Goal: Information Seeking & Learning: Learn about a topic

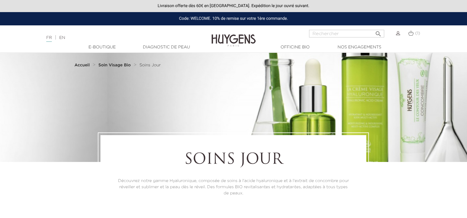
click at [411, 34] on img at bounding box center [411, 33] width 6 height 5
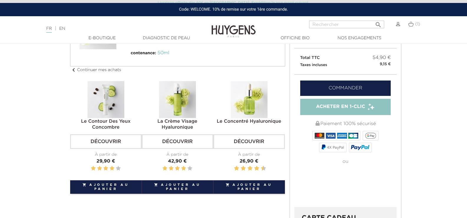
scroll to position [88, 0]
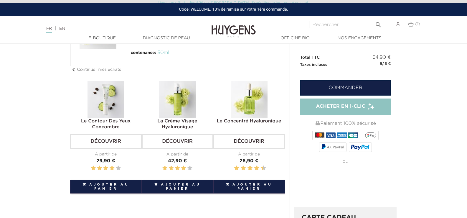
click at [105, 102] on img at bounding box center [106, 99] width 37 height 37
click at [107, 140] on link "Découvrir" at bounding box center [106, 141] width 72 height 15
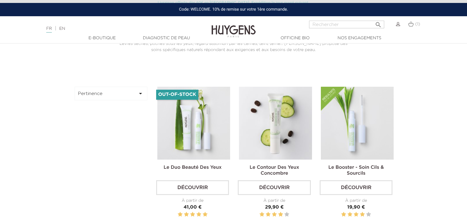
scroll to position [147, 0]
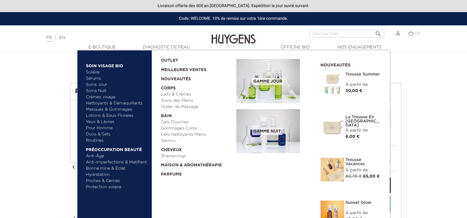
click at [113, 65] on link "  Soin Visage Bio" at bounding box center [117, 64] width 62 height 9
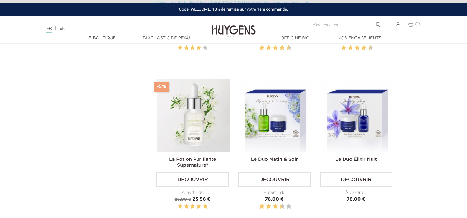
scroll to position [649, 0]
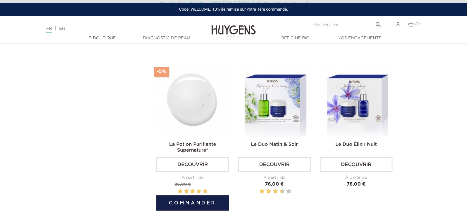
click at [194, 114] on img at bounding box center [193, 100] width 73 height 73
click at [188, 149] on link "La Potion Purifiante Supernature*" at bounding box center [192, 147] width 47 height 11
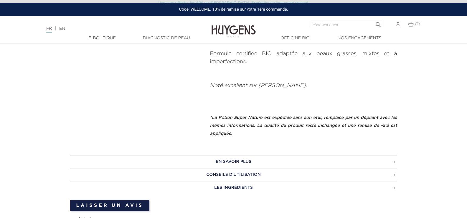
scroll to position [295, 0]
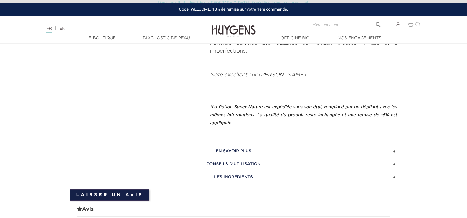
click at [235, 150] on h3 "EN SAVOIR PLUS" at bounding box center [233, 150] width 327 height 13
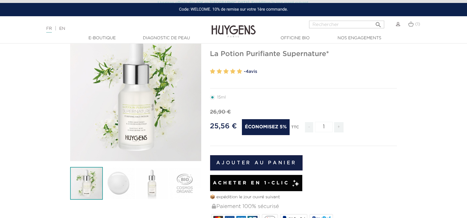
scroll to position [0, 0]
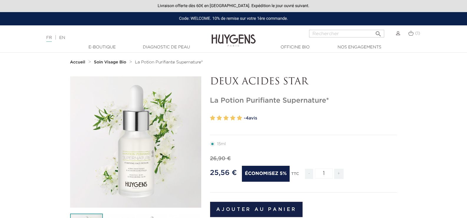
click at [254, 118] on link "- 4 avis" at bounding box center [320, 118] width 153 height 9
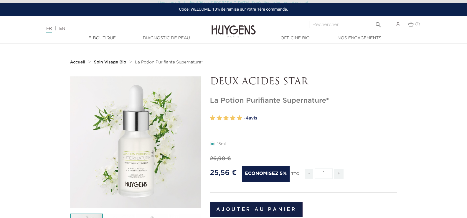
scroll to position [581, 0]
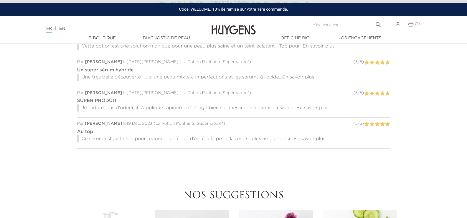
click at [308, 139] on span "En savoir plus" at bounding box center [310, 138] width 32 height 5
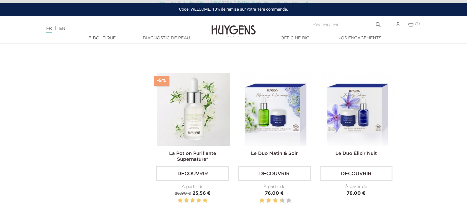
scroll to position [649, 0]
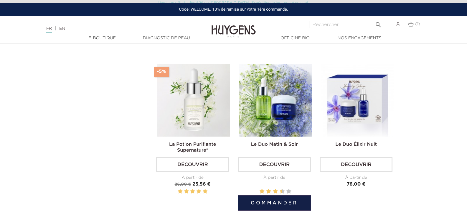
click at [263, 108] on img at bounding box center [275, 100] width 73 height 73
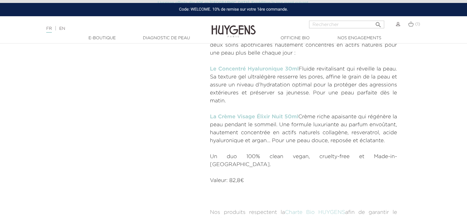
scroll to position [265, 0]
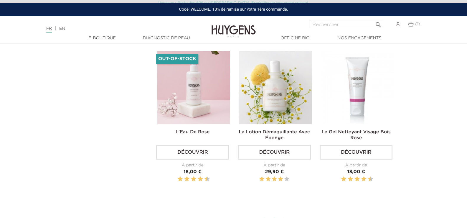
scroll to position [1444, 0]
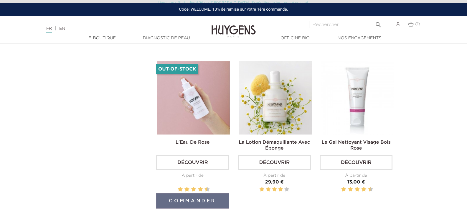
click at [193, 158] on link "Découvrir" at bounding box center [192, 162] width 73 height 15
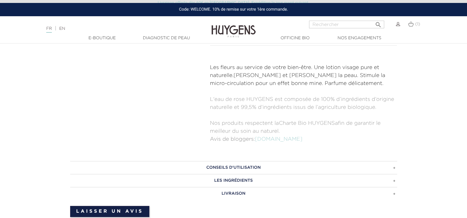
scroll to position [295, 0]
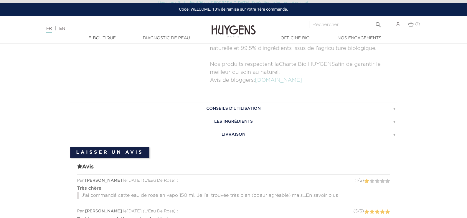
click at [251, 108] on h3 "CONSEILS D'UTILISATION" at bounding box center [233, 108] width 327 height 13
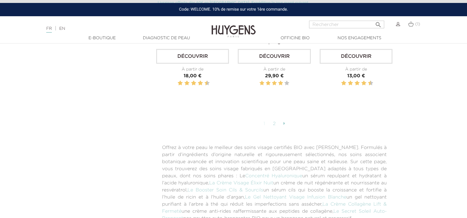
scroll to position [1592, 0]
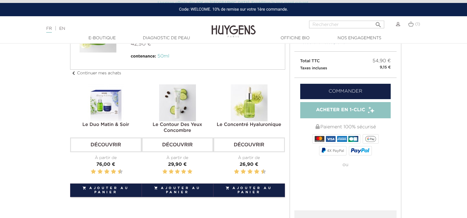
scroll to position [88, 0]
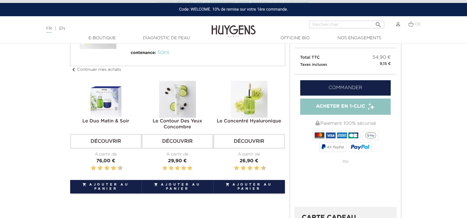
click at [252, 104] on img at bounding box center [249, 99] width 37 height 37
click at [247, 144] on link "Découvrir" at bounding box center [249, 141] width 72 height 15
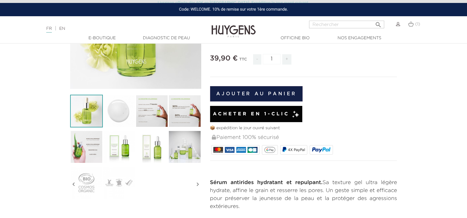
scroll to position [88, 0]
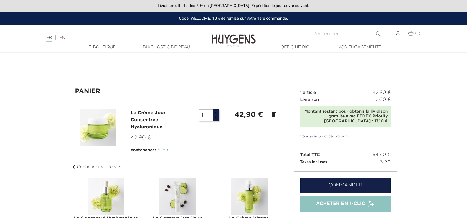
scroll to position [97, 0]
